Goal: Book appointment/travel/reservation

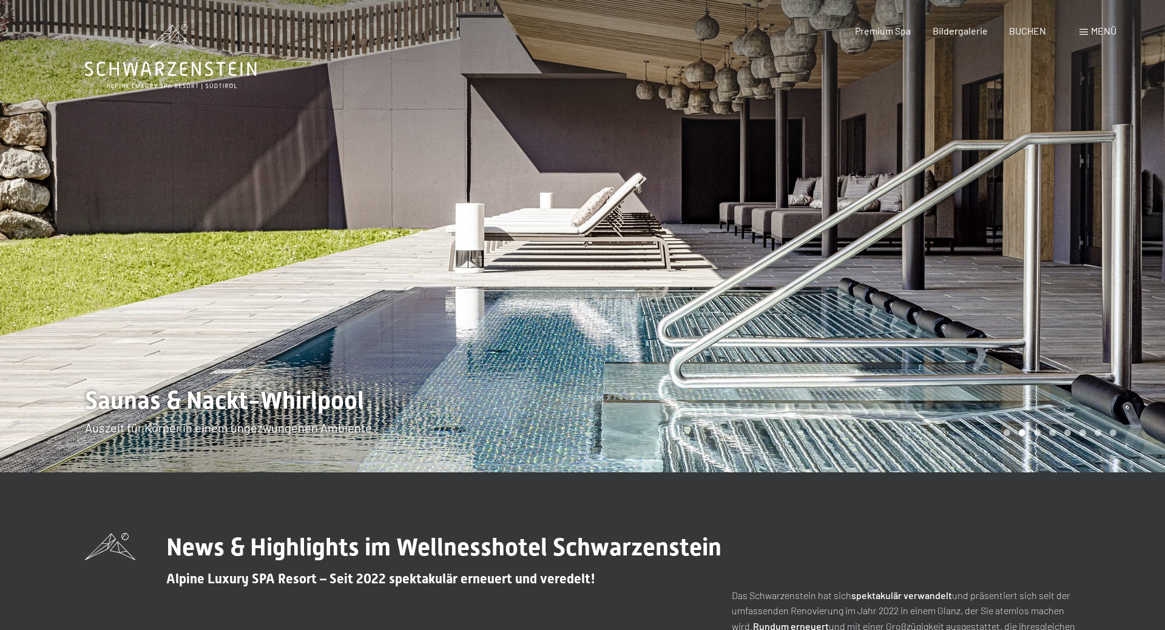
click at [1103, 27] on span "Menü" at bounding box center [1103, 31] width 25 height 12
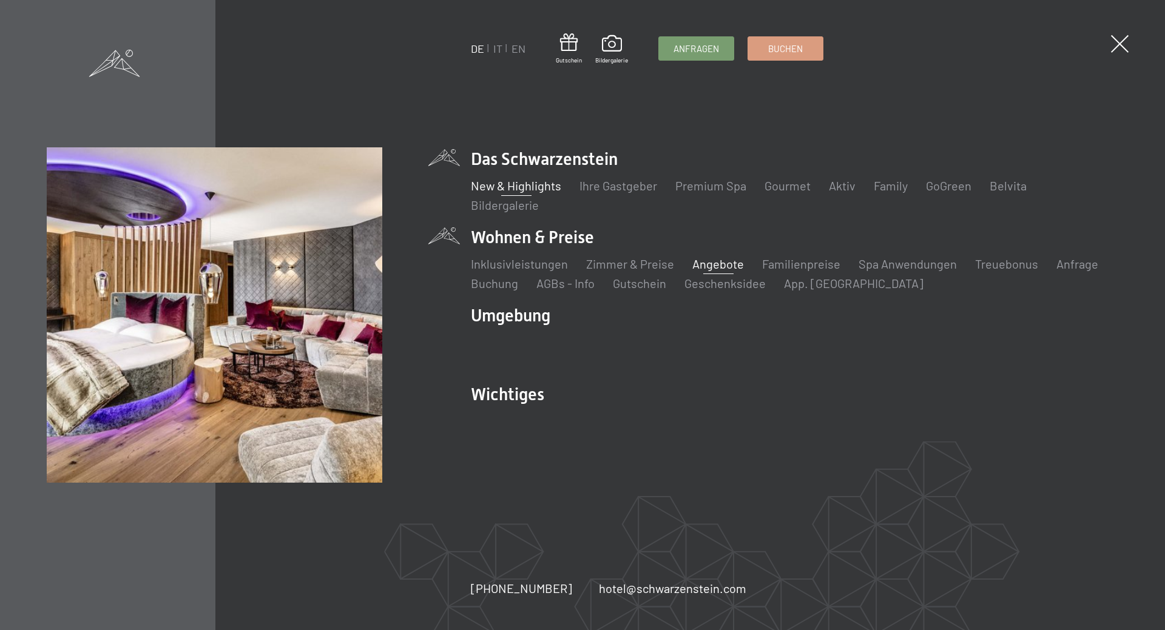
click at [722, 263] on link "Angebote" at bounding box center [718, 264] width 52 height 15
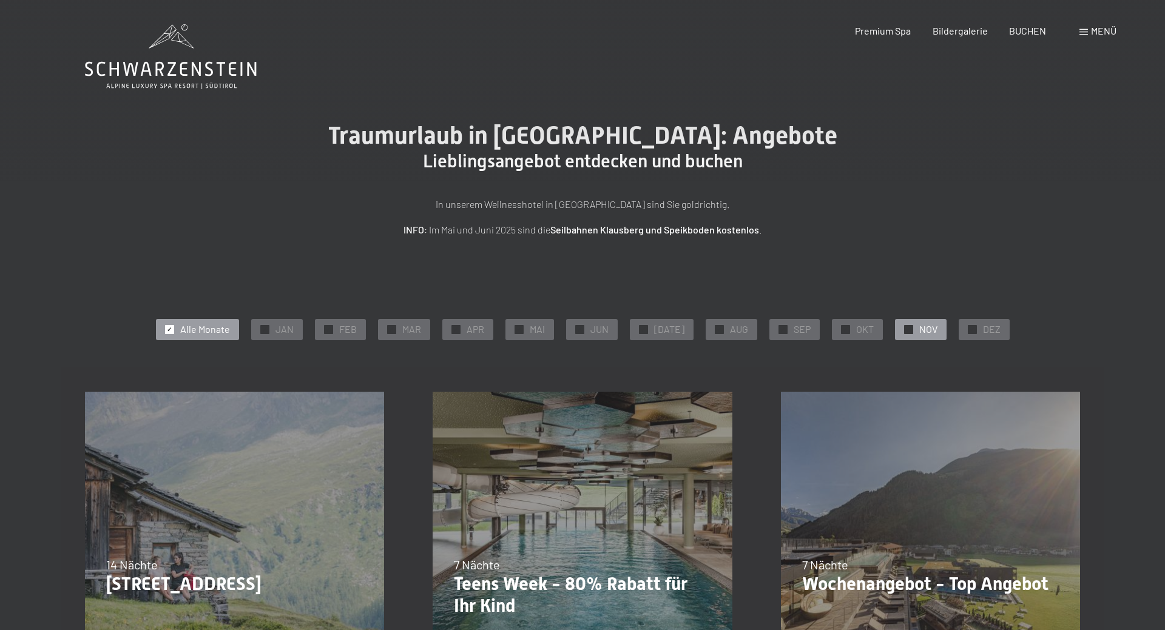
click at [909, 328] on div "✓ NOV" at bounding box center [921, 329] width 52 height 21
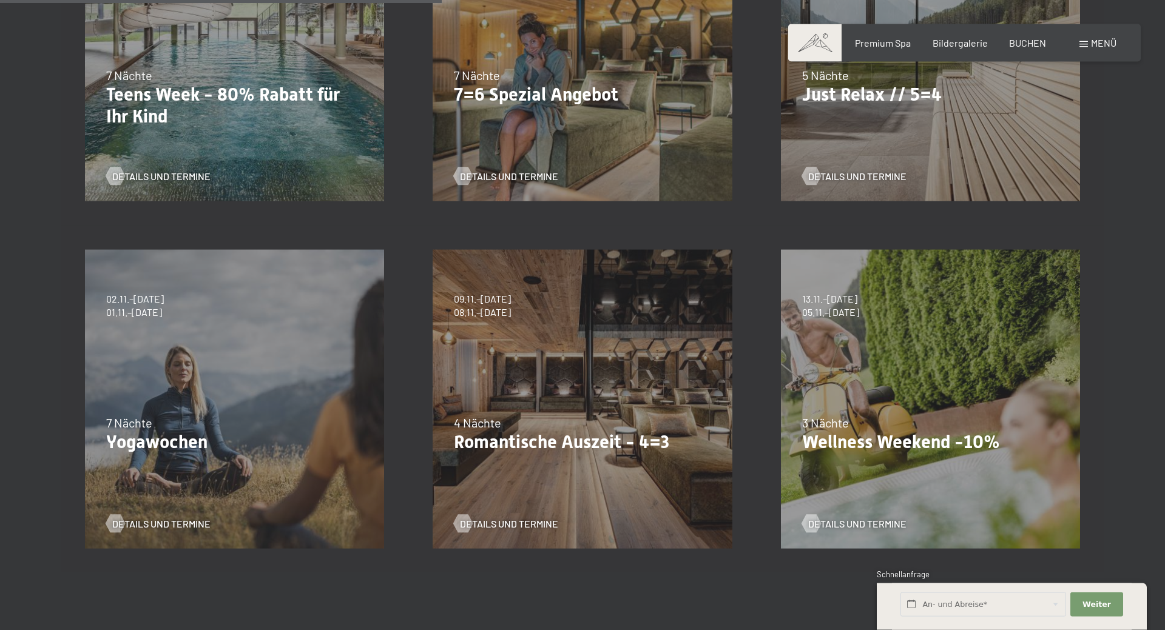
scroll to position [495, 0]
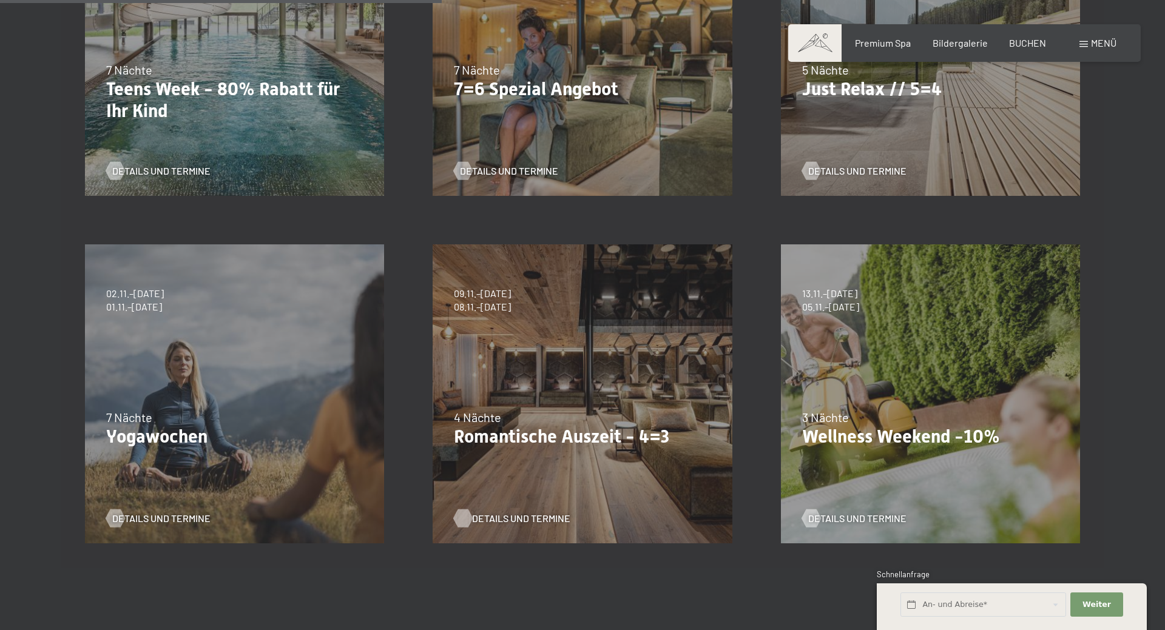
click at [525, 514] on span "Details und Termine" at bounding box center [521, 518] width 98 height 13
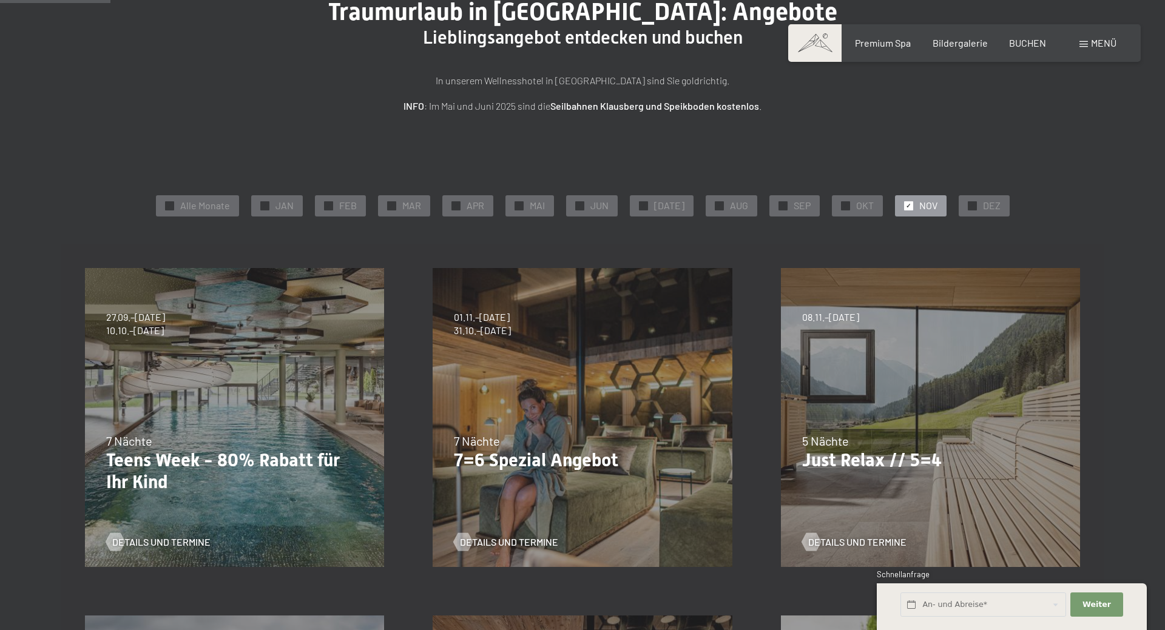
scroll to position [0, 0]
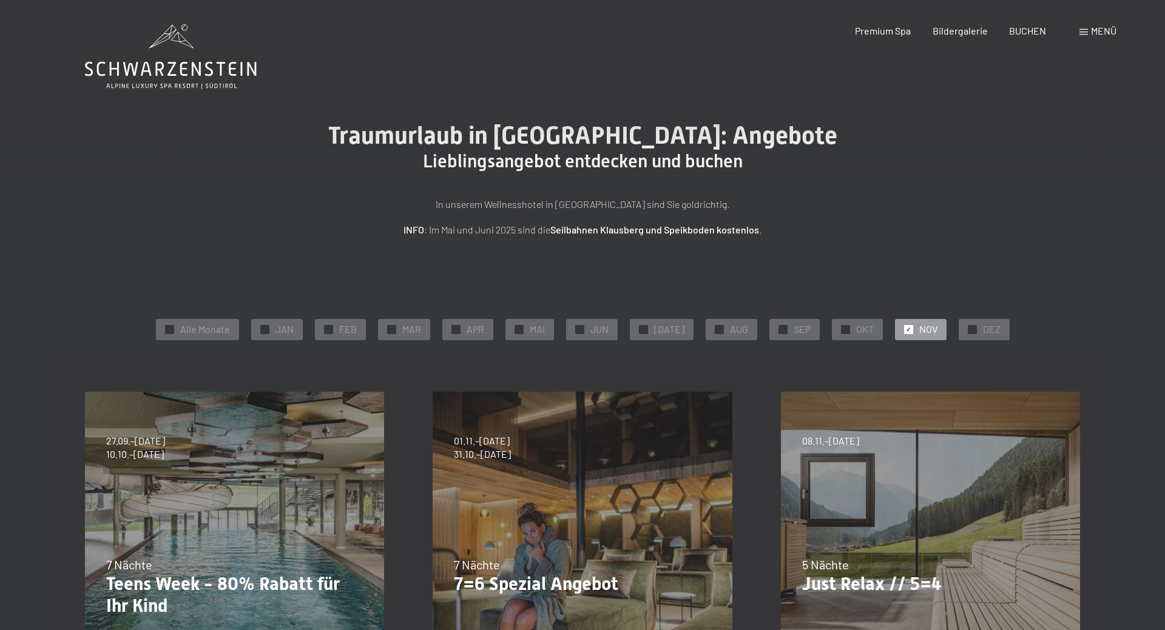
click at [1089, 32] on div "Menü" at bounding box center [1097, 30] width 37 height 13
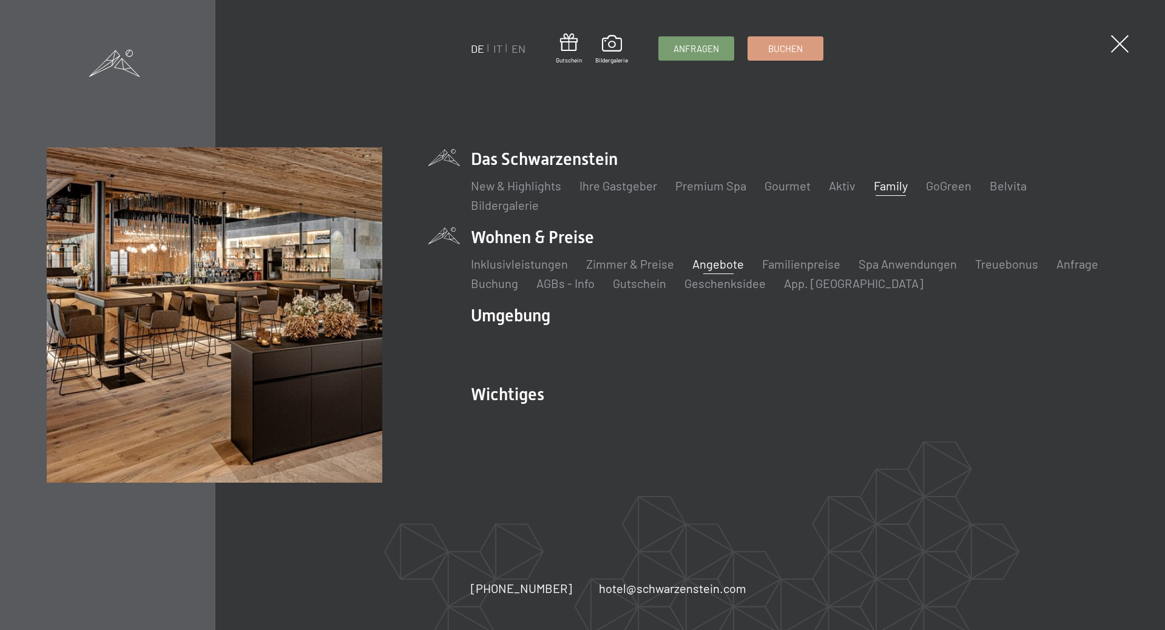
click at [886, 187] on link "Family" at bounding box center [891, 185] width 34 height 15
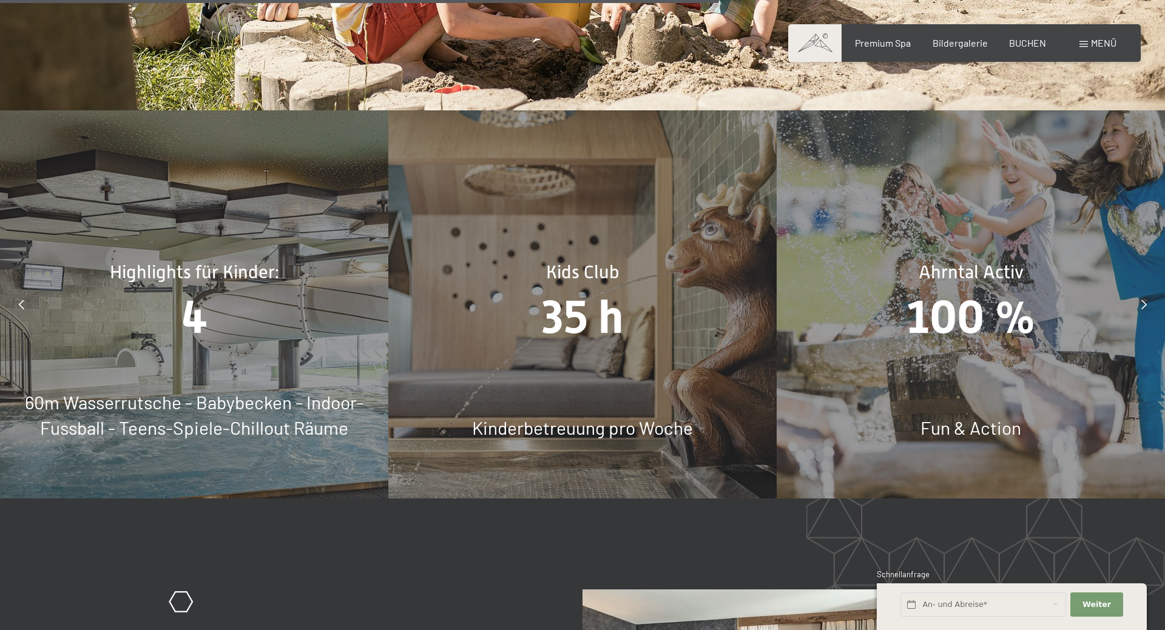
scroll to position [6188, 0]
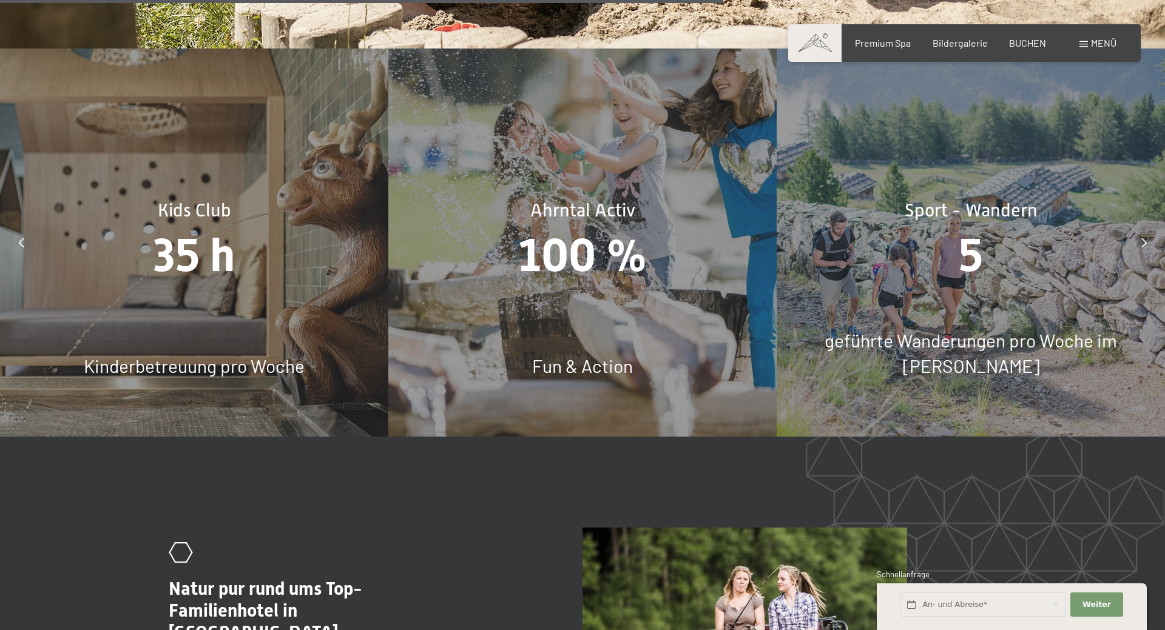
click at [16, 227] on div at bounding box center [21, 242] width 30 height 30
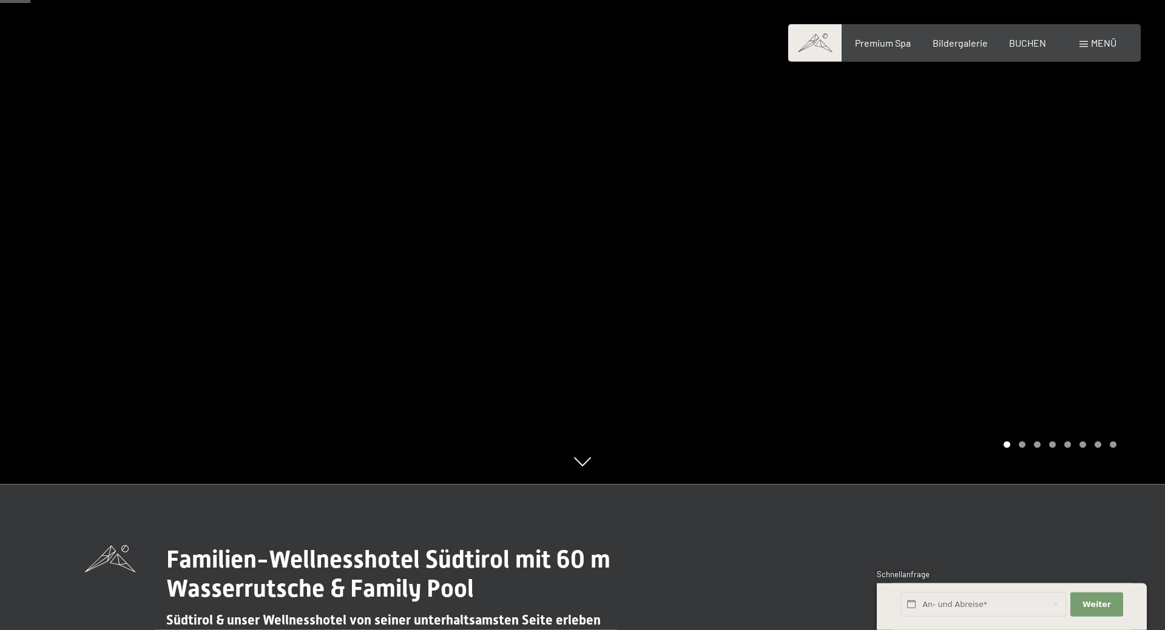
scroll to position [0, 0]
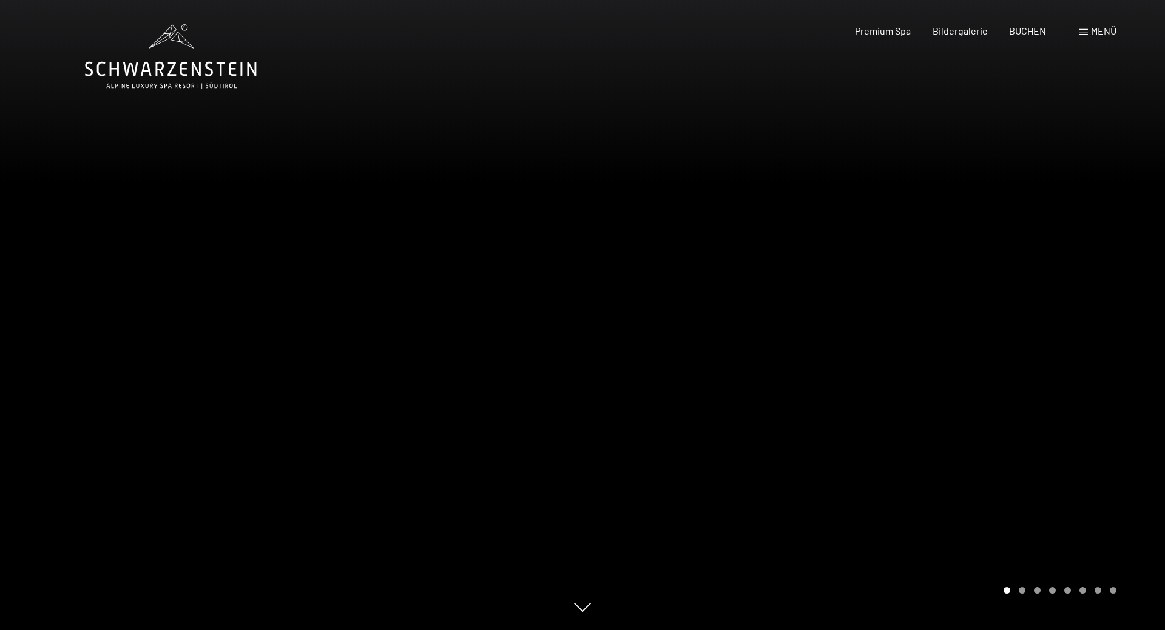
click at [1088, 28] on div "Menü" at bounding box center [1097, 30] width 37 height 13
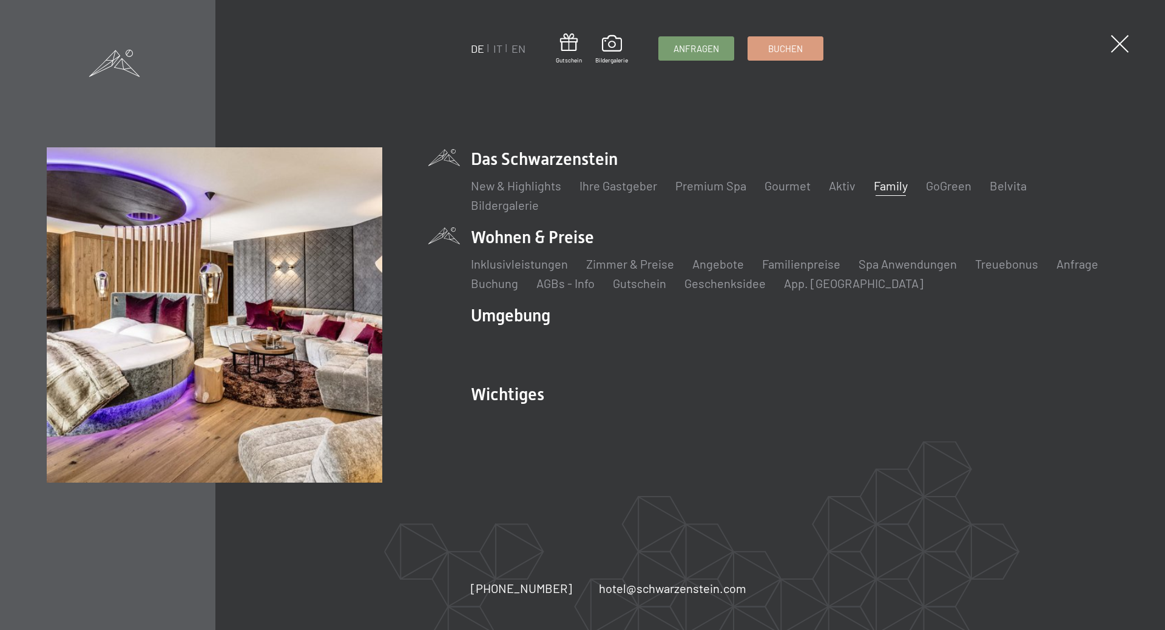
click at [502, 241] on li "Wohnen & Preise Inklusivleistungen Zimmer & Preise Liste Angebote Liste Familie…" at bounding box center [794, 259] width 647 height 66
click at [720, 269] on link "Angebote" at bounding box center [718, 264] width 52 height 15
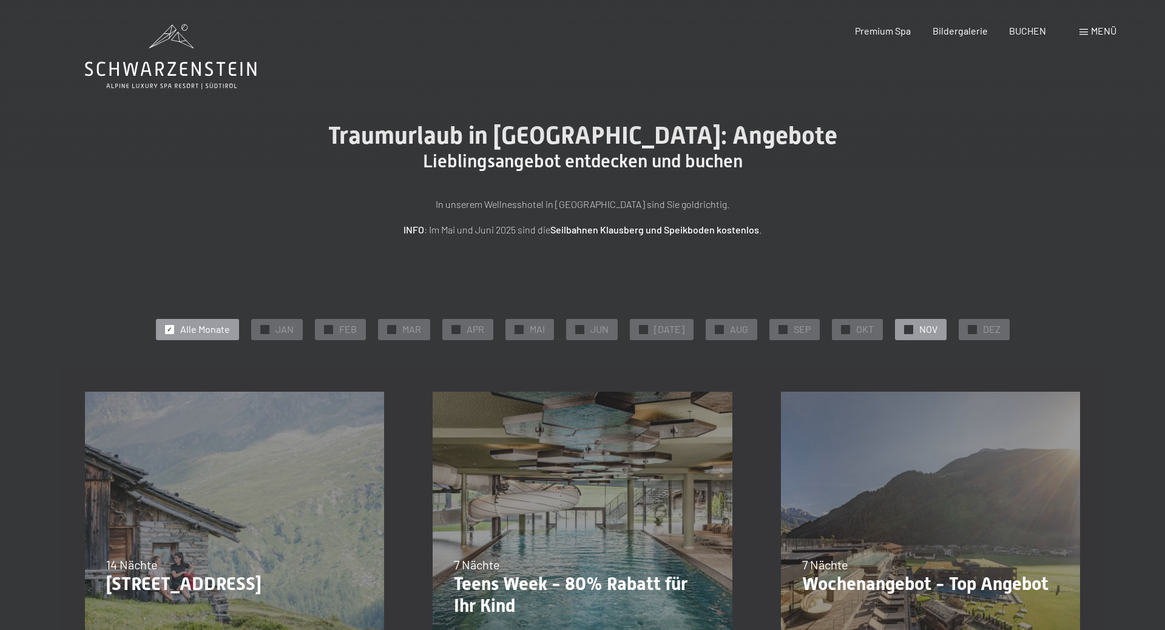
click at [909, 325] on div "✓ NOV" at bounding box center [921, 329] width 52 height 21
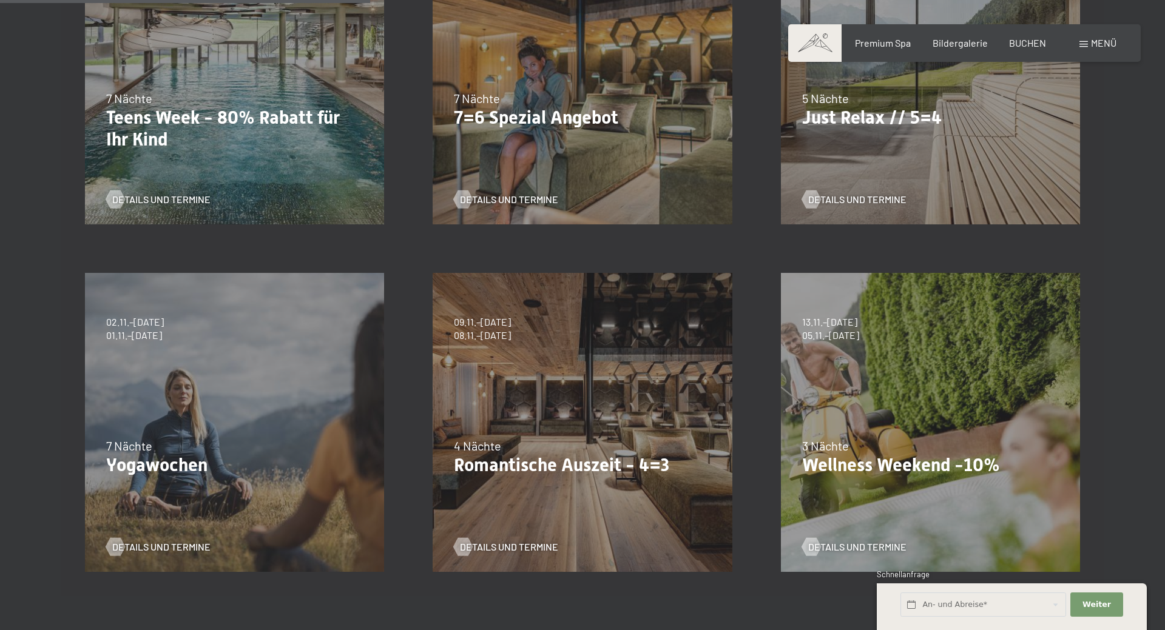
scroll to position [557, 0]
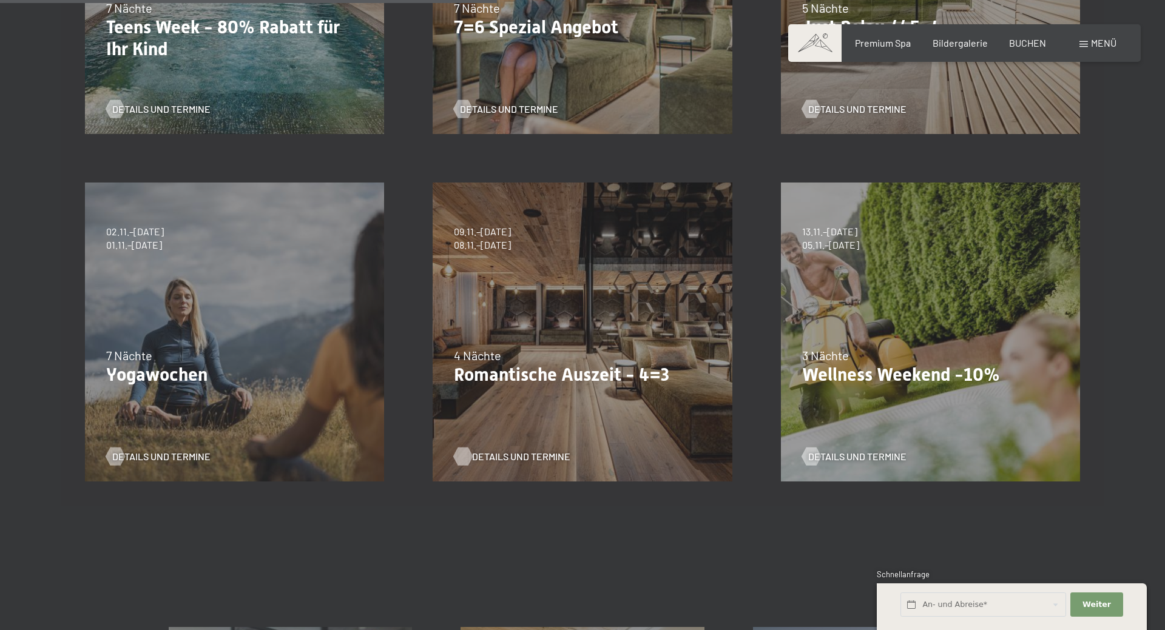
click at [508, 454] on span "Details und Termine" at bounding box center [521, 456] width 98 height 13
